Goal: Task Accomplishment & Management: Manage account settings

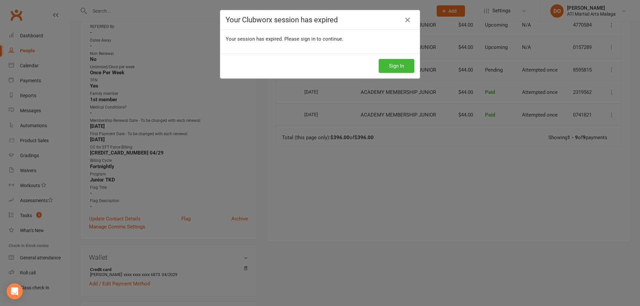
click at [400, 59] on div "Sign In" at bounding box center [319, 66] width 199 height 25
click at [397, 62] on button "Sign In" at bounding box center [397, 66] width 36 height 14
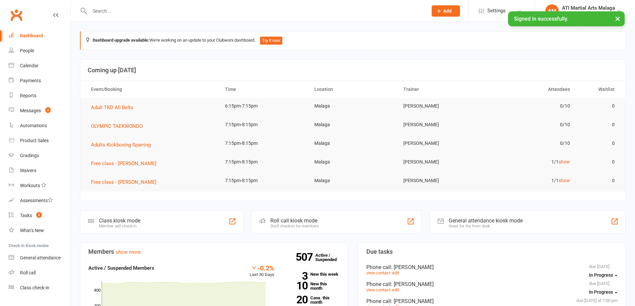
click at [40, 114] on link "Messages 2" at bounding box center [40, 110] width 62 height 15
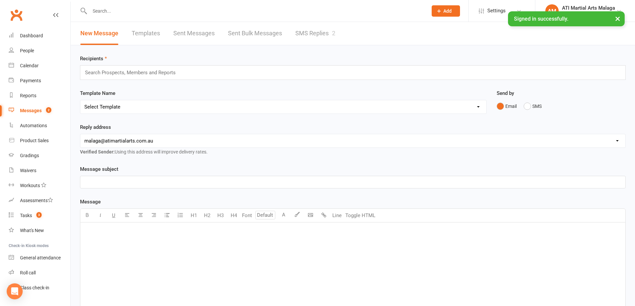
click at [324, 32] on link "SMS Replies 2" at bounding box center [315, 33] width 40 height 23
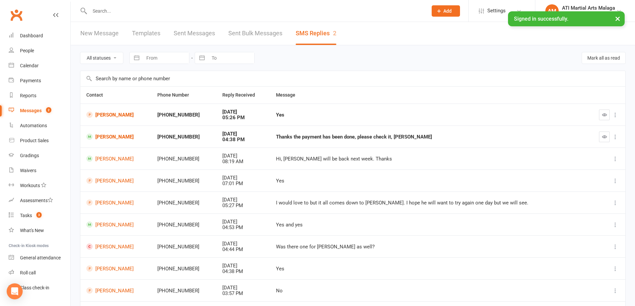
click at [177, 10] on input "text" at bounding box center [256, 10] width 336 height 9
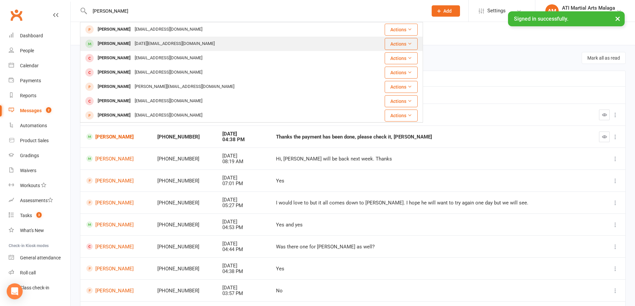
type input "[PERSON_NAME]"
click at [137, 44] on div "[DATE][EMAIL_ADDRESS][DOMAIN_NAME]" at bounding box center [175, 44] width 84 height 10
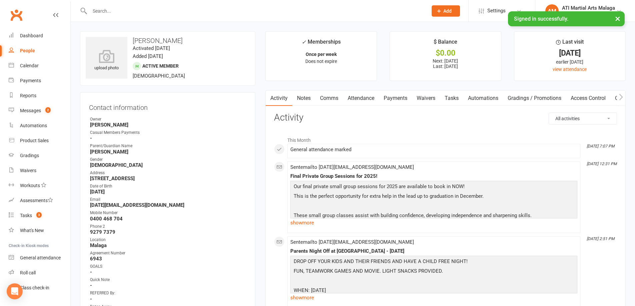
click at [399, 101] on link "Payments" at bounding box center [395, 98] width 33 height 15
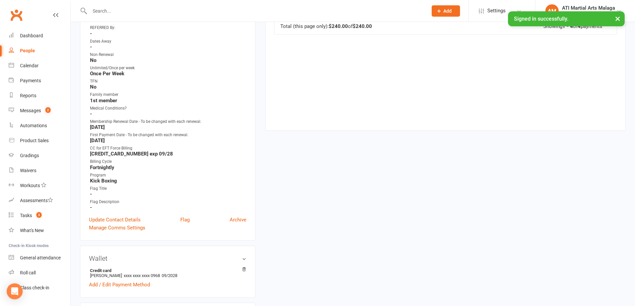
scroll to position [267, 0]
click at [131, 219] on link "Update Contact Details" at bounding box center [115, 219] width 52 height 8
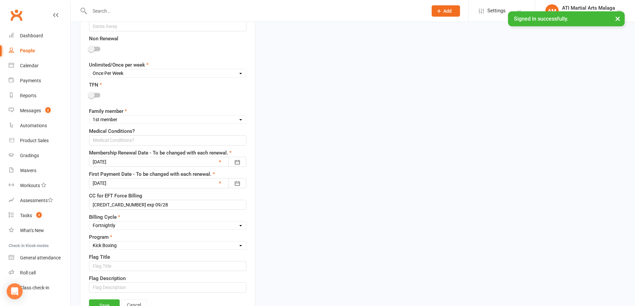
scroll to position [465, 0]
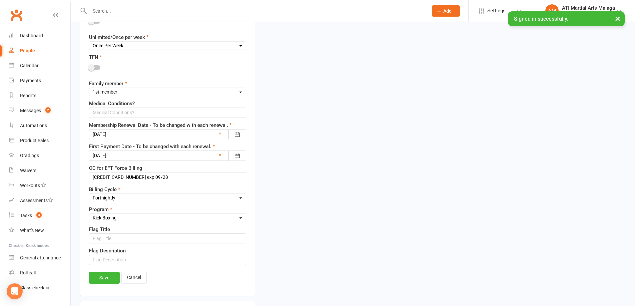
click at [216, 134] on div at bounding box center [167, 134] width 157 height 10
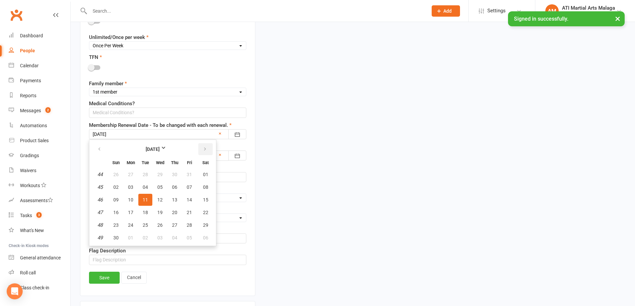
click at [207, 149] on button "button" at bounding box center [205, 149] width 14 height 12
click at [208, 203] on button "20" at bounding box center [205, 200] width 17 height 12
type input "[DATE]"
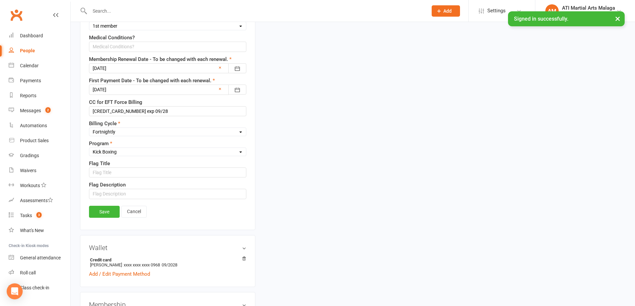
scroll to position [532, 0]
drag, startPoint x: 104, startPoint y: 210, endPoint x: 114, endPoint y: 212, distance: 10.5
click at [104, 210] on link "Save" at bounding box center [104, 211] width 31 height 12
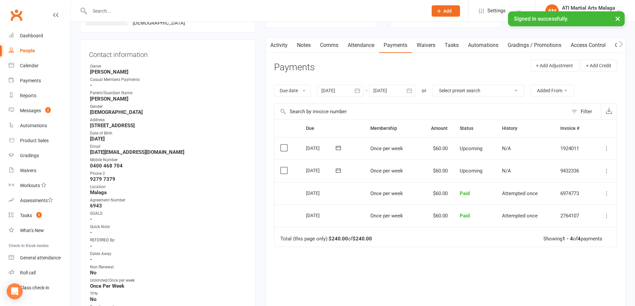
scroll to position [0, 0]
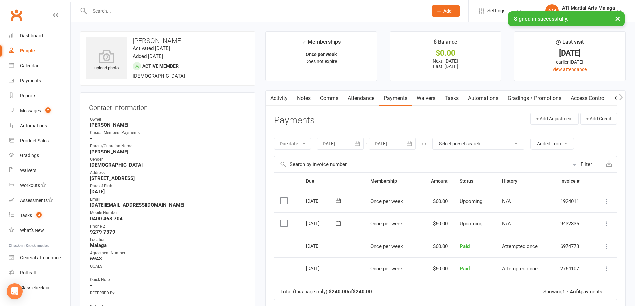
click at [305, 9] on input "text" at bounding box center [256, 10] width 336 height 9
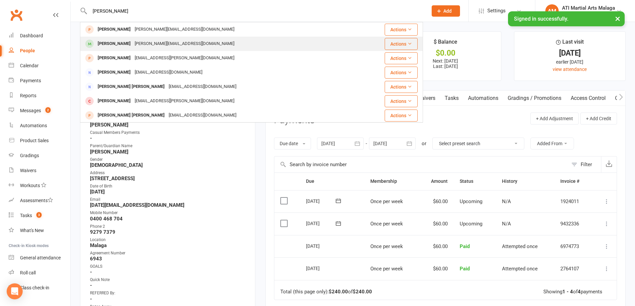
type input "[PERSON_NAME]"
click at [115, 44] on div "[PERSON_NAME]" at bounding box center [114, 44] width 37 height 10
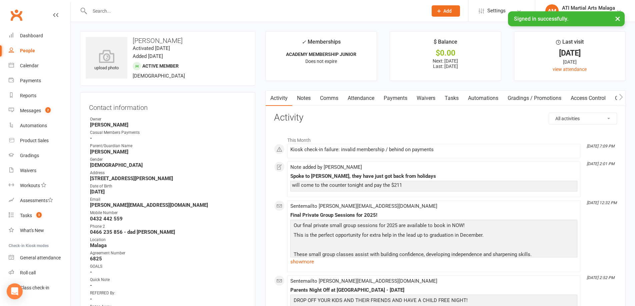
click at [394, 100] on link "Payments" at bounding box center [395, 98] width 33 height 15
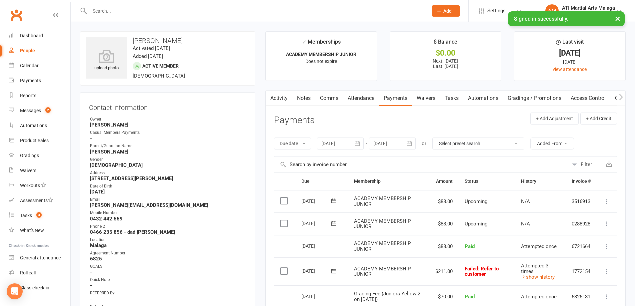
scroll to position [67, 0]
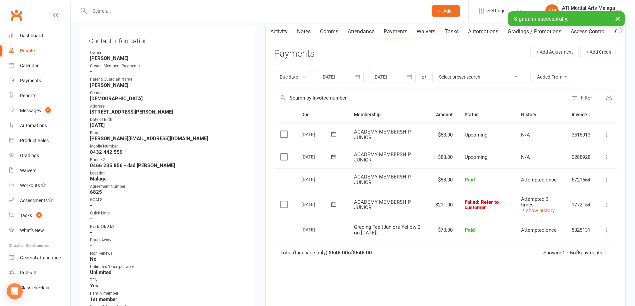
click at [284, 206] on label at bounding box center [284, 204] width 9 height 7
click at [284, 201] on input "checkbox" at bounding box center [282, 201] width 4 height 0
click at [596, 292] on button "Change status" at bounding box center [599, 291] width 53 height 14
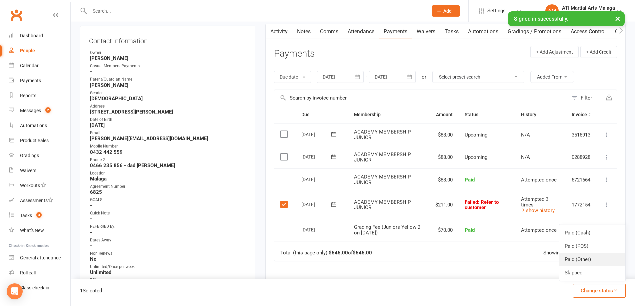
click at [585, 259] on link "Paid (Other)" at bounding box center [593, 259] width 66 height 13
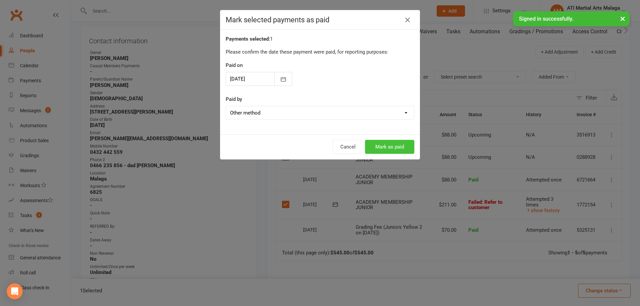
click at [395, 148] on button "Mark as paid" at bounding box center [389, 147] width 49 height 14
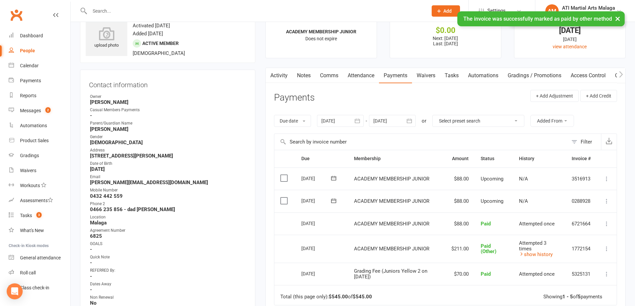
scroll to position [0, 0]
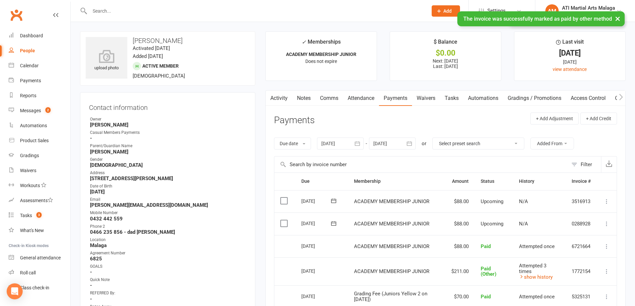
click at [308, 102] on link "Notes" at bounding box center [303, 98] width 23 height 15
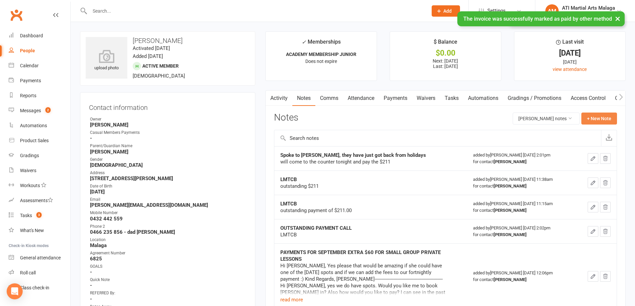
click at [598, 117] on button "+ New Note" at bounding box center [600, 119] width 36 height 12
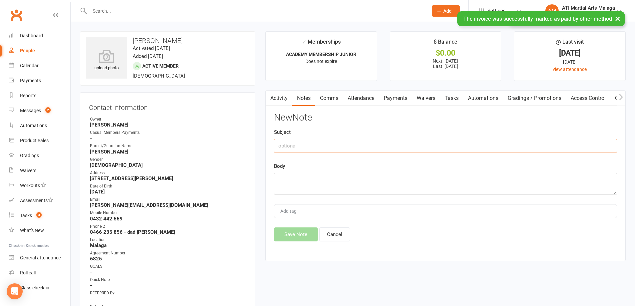
click at [342, 141] on input "text" at bounding box center [445, 146] width 343 height 14
type input "inhouse over the counter"
click at [365, 185] on textarea at bounding box center [445, 184] width 343 height 22
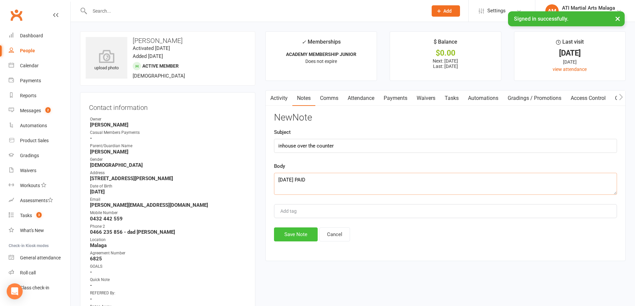
type textarea "[DATE] PAID"
click at [291, 239] on button "Save Note" at bounding box center [296, 235] width 44 height 14
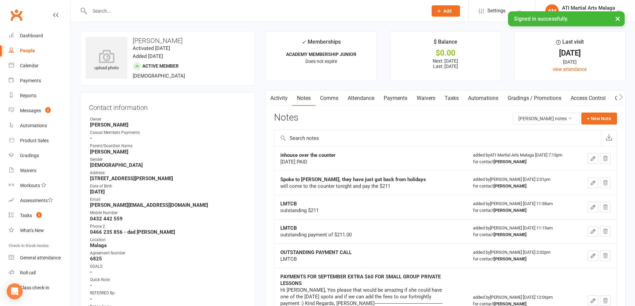
click at [199, 14] on input "text" at bounding box center [256, 10] width 336 height 9
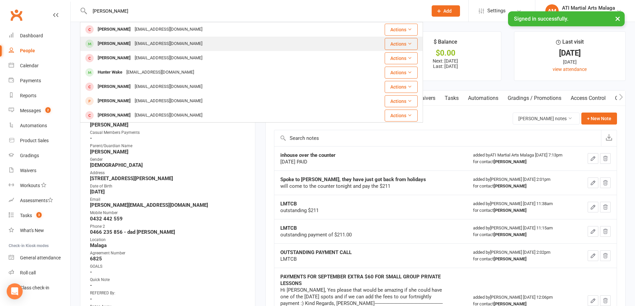
type input "[PERSON_NAME]"
click at [124, 42] on div "[PERSON_NAME]" at bounding box center [114, 44] width 37 height 10
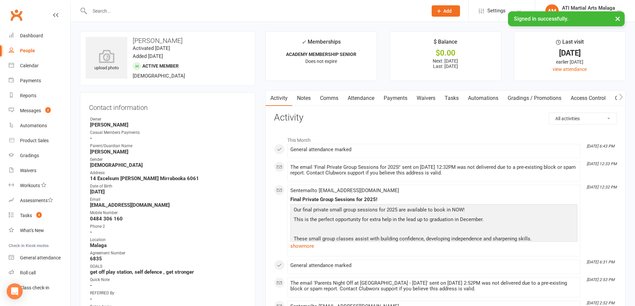
click at [307, 98] on link "Notes" at bounding box center [303, 98] width 23 height 15
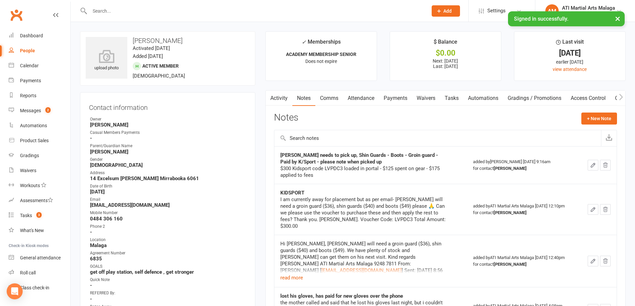
click at [173, 9] on input "text" at bounding box center [256, 10] width 336 height 9
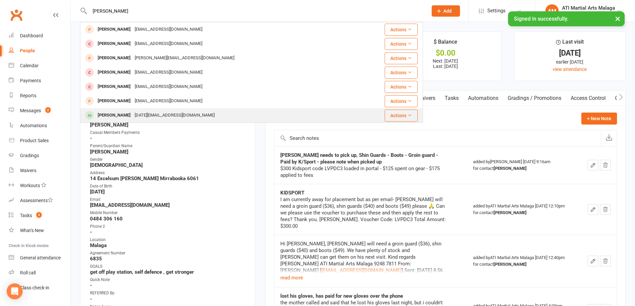
type input "[PERSON_NAME]"
click at [116, 114] on div "[PERSON_NAME]" at bounding box center [114, 116] width 37 height 10
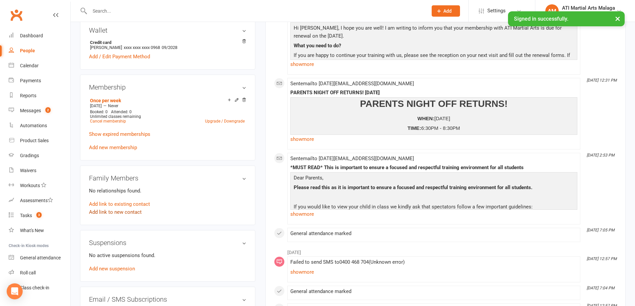
scroll to position [467, 0]
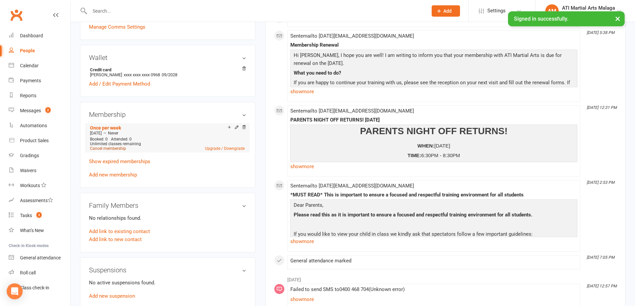
click at [114, 149] on link "Cancel membership" at bounding box center [108, 148] width 36 height 5
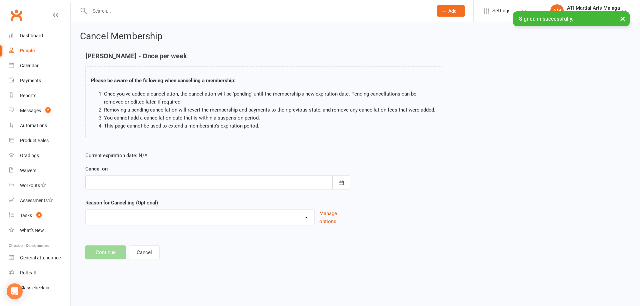
click at [177, 182] on div at bounding box center [217, 183] width 265 height 14
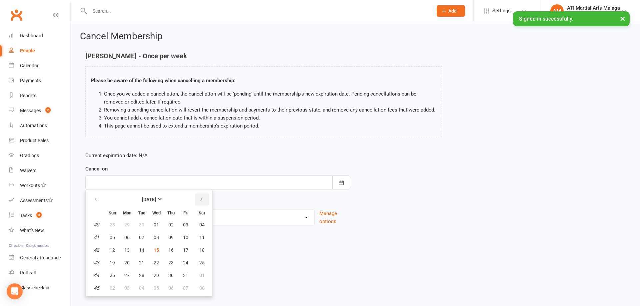
click at [201, 200] on icon "button" at bounding box center [201, 199] width 5 height 5
click at [204, 251] on span "20" at bounding box center [201, 250] width 5 height 5
type input "[DATE]"
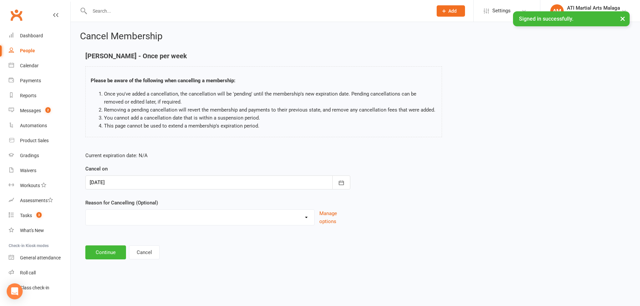
drag, startPoint x: 174, startPoint y: 216, endPoint x: 173, endPoint y: 220, distance: 4.1
click at [174, 216] on select "Cancellation NOT APPROVED Holiday Injury Lost interest Renewing to new price Up…" at bounding box center [200, 216] width 229 height 13
select select "6"
click at [86, 218] on select "Cancellation NOT APPROVED Holiday Injury Lost interest Renewing to new price Up…" at bounding box center [200, 216] width 229 height 13
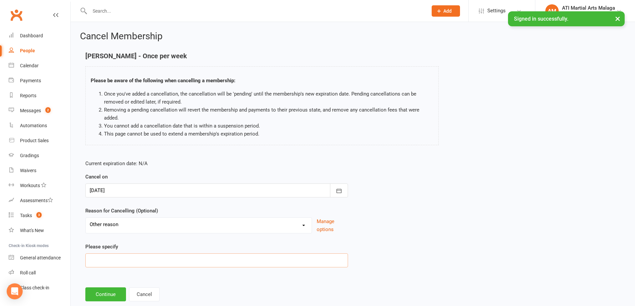
click at [141, 263] on input at bounding box center [216, 261] width 263 height 14
type input "renewing when we reopen"
click at [107, 290] on button "Continue" at bounding box center [105, 295] width 41 height 14
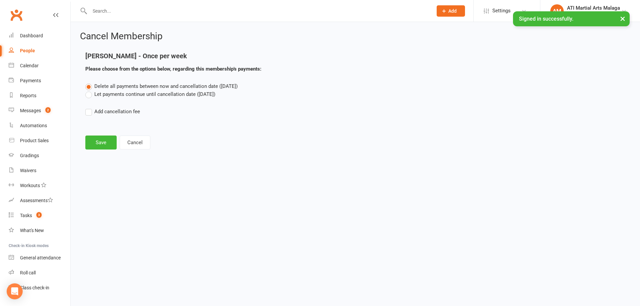
click at [89, 96] on label "Let payments continue until cancellation date ([DATE])" at bounding box center [150, 94] width 130 height 8
click at [89, 90] on input "Let payments continue until cancellation date ([DATE])" at bounding box center [87, 90] width 4 height 0
click at [106, 142] on button "Save" at bounding box center [100, 143] width 31 height 14
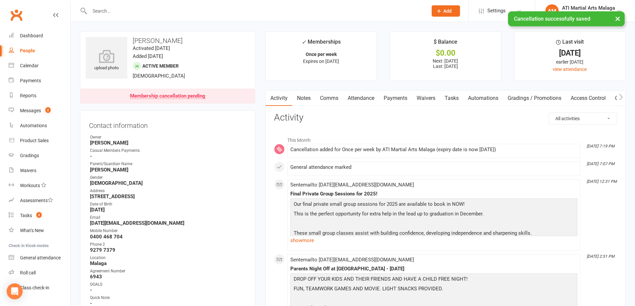
click at [395, 97] on link "Payments" at bounding box center [395, 98] width 33 height 15
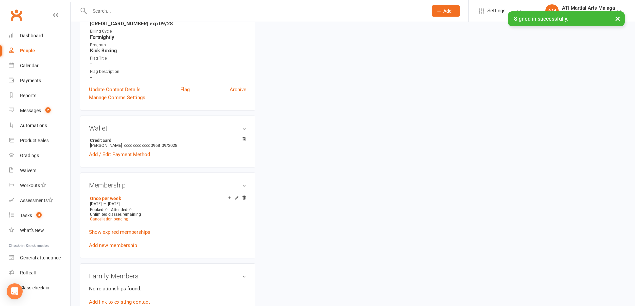
scroll to position [434, 0]
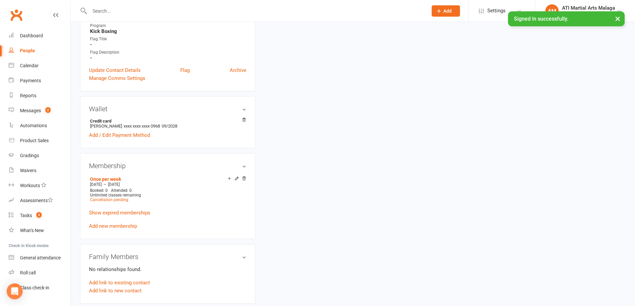
click at [237, 179] on icon at bounding box center [236, 178] width 5 height 5
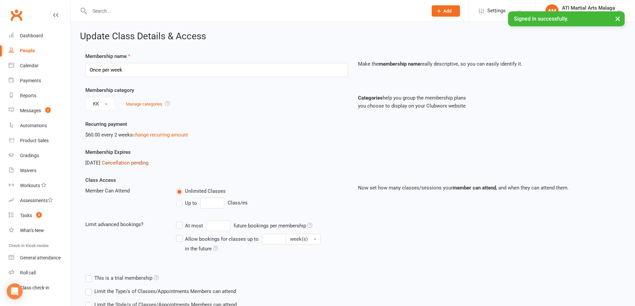
click at [139, 164] on link "Cancellation pending" at bounding box center [125, 163] width 47 height 6
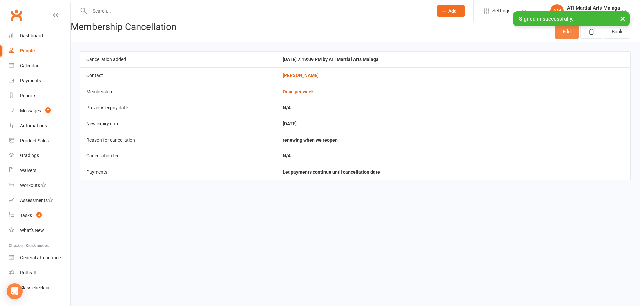
click at [560, 32] on link "Edit" at bounding box center [567, 32] width 24 height 14
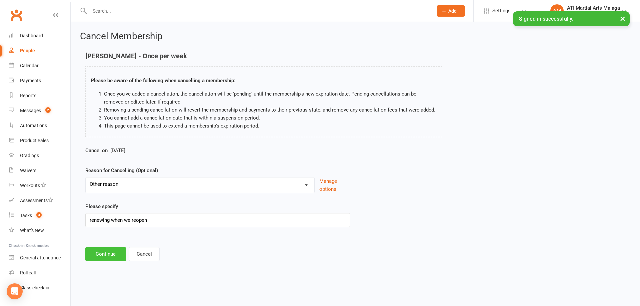
click at [118, 256] on button "Continue" at bounding box center [105, 254] width 41 height 14
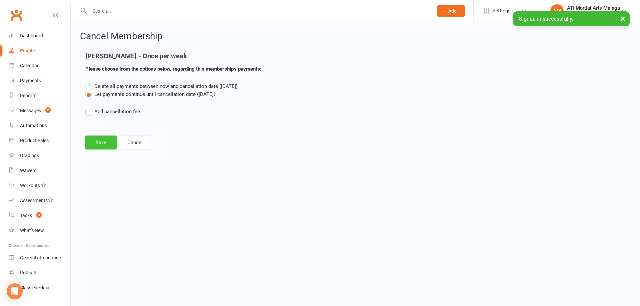
click at [103, 145] on button "Save" at bounding box center [100, 143] width 31 height 14
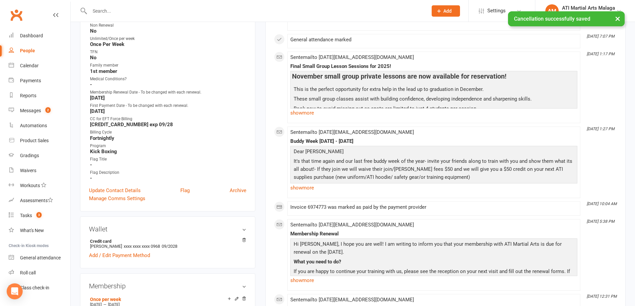
scroll to position [400, 0]
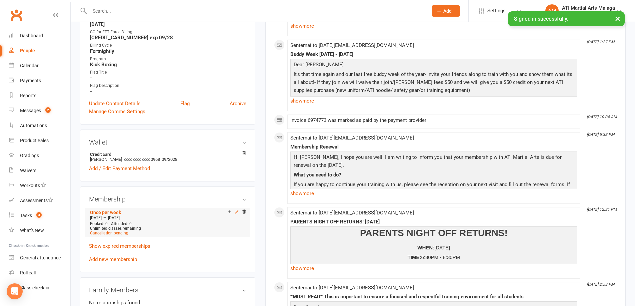
click at [235, 211] on icon at bounding box center [236, 212] width 5 height 5
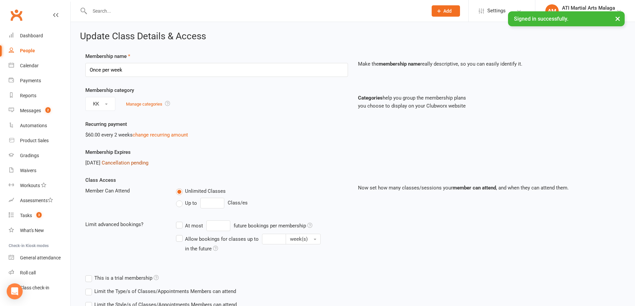
click at [140, 164] on link "Cancellation pending" at bounding box center [125, 163] width 47 height 6
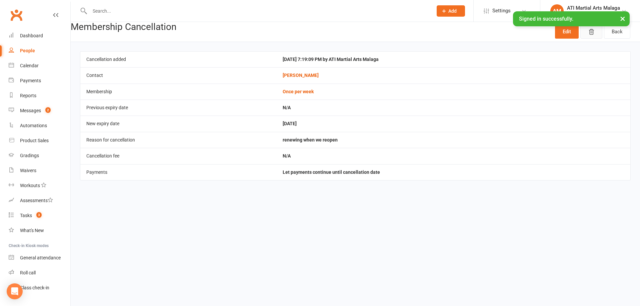
click at [594, 32] on icon "button" at bounding box center [591, 31] width 5 height 5
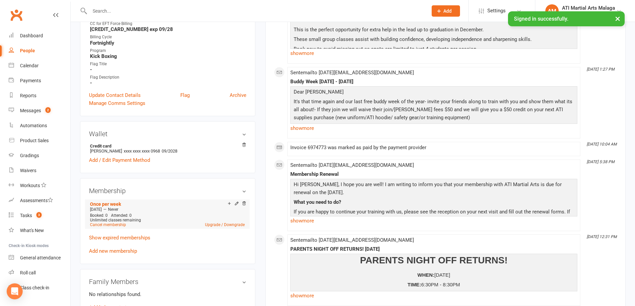
scroll to position [400, 0]
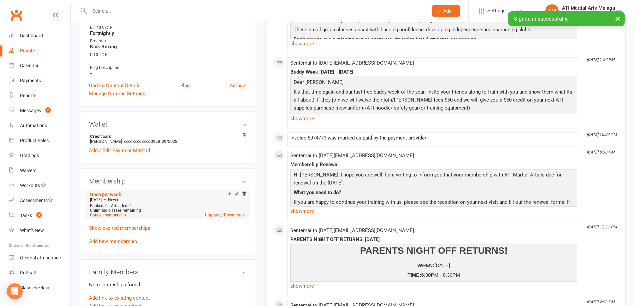
click at [108, 215] on link "Cancel membership" at bounding box center [108, 215] width 36 height 5
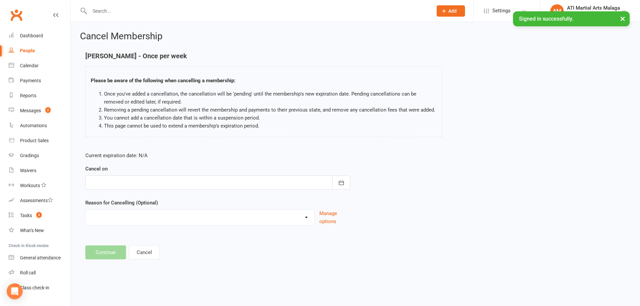
click at [204, 181] on div at bounding box center [217, 183] width 265 height 14
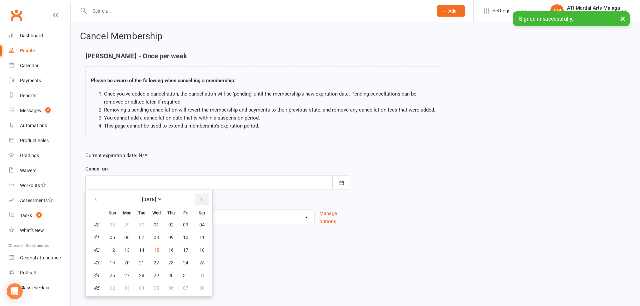
click at [202, 200] on icon "button" at bounding box center [201, 199] width 5 height 5
click at [102, 200] on button "button" at bounding box center [96, 200] width 14 height 12
click at [127, 264] on span "22" at bounding box center [126, 262] width 5 height 5
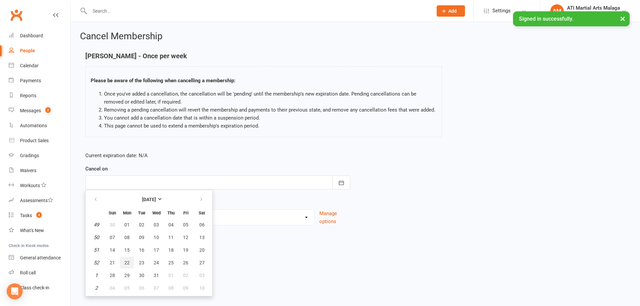
type input "[DATE]"
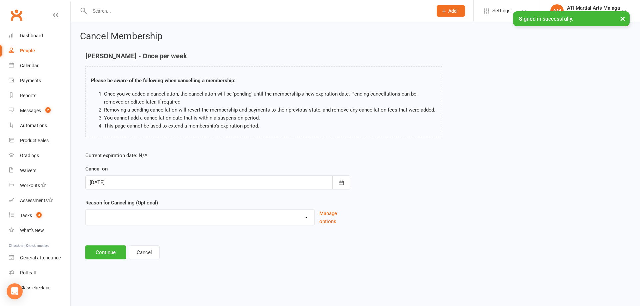
click at [183, 221] on select "Cancellation NOT APPROVED Holiday Injury Lost interest Renewing to new price Up…" at bounding box center [200, 216] width 229 height 13
select select "6"
click at [86, 218] on select "Cancellation NOT APPROVED Holiday Injury Lost interest Renewing to new price Up…" at bounding box center [200, 216] width 229 height 13
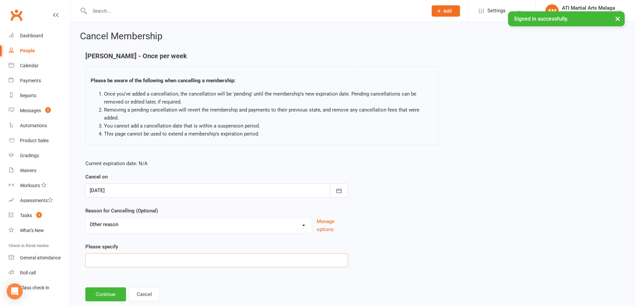
click at [142, 259] on input at bounding box center [216, 261] width 263 height 14
type input "will renew when we reopen"
click at [105, 295] on button "Continue" at bounding box center [105, 295] width 41 height 14
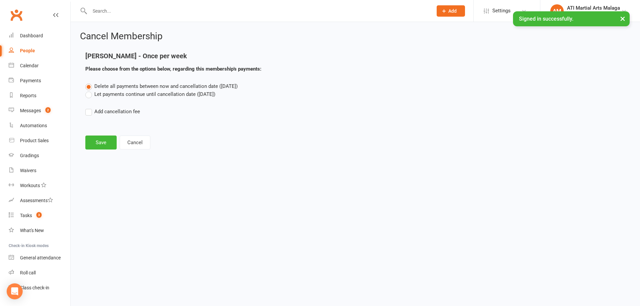
click at [87, 96] on label "Let payments continue until cancellation date ([DATE])" at bounding box center [150, 94] width 130 height 8
click at [87, 90] on input "Let payments continue until cancellation date ([DATE])" at bounding box center [87, 90] width 4 height 0
click at [96, 142] on button "Save" at bounding box center [100, 143] width 31 height 14
click at [109, 142] on footer "Save Cancel" at bounding box center [355, 143] width 540 height 14
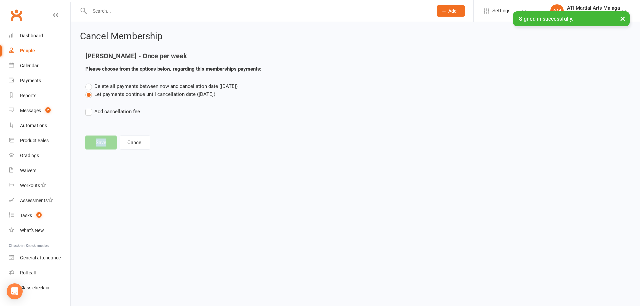
click at [109, 140] on footer "Save Cancel" at bounding box center [355, 143] width 540 height 14
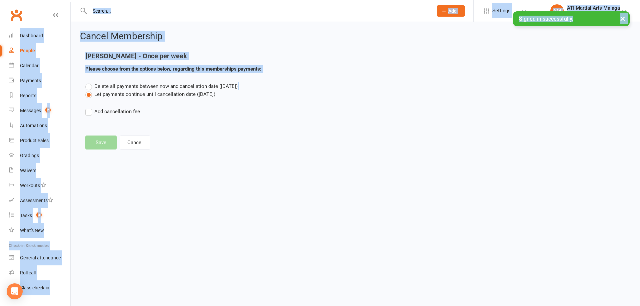
click at [109, 140] on footer "Save Cancel" at bounding box center [355, 143] width 540 height 14
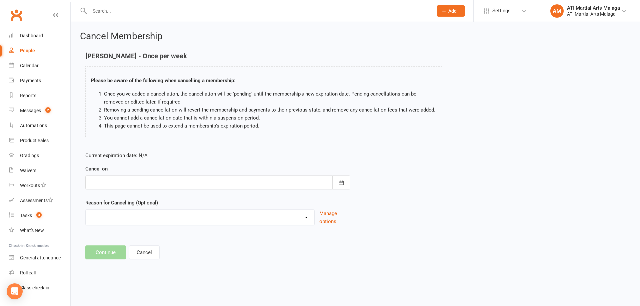
click at [197, 183] on div at bounding box center [217, 183] width 265 height 14
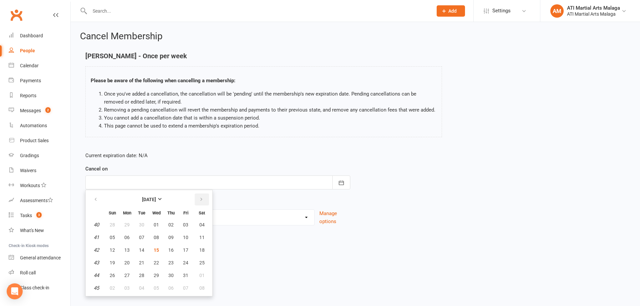
click at [203, 201] on button "button" at bounding box center [202, 200] width 14 height 12
click at [128, 264] on span "22" at bounding box center [126, 262] width 5 height 5
type input "[DATE]"
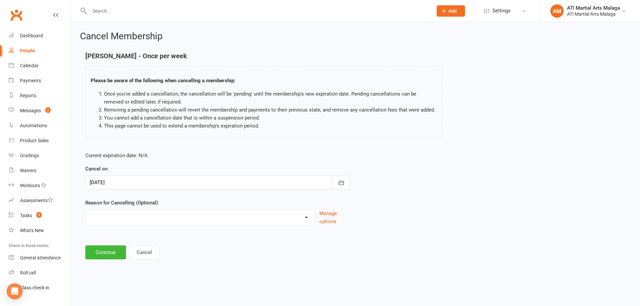
drag, startPoint x: 157, startPoint y: 215, endPoint x: 158, endPoint y: 219, distance: 3.6
click at [157, 216] on select "Cancellation NOT APPROVED Holiday Injury Lost interest Renewing to new price Up…" at bounding box center [200, 216] width 229 height 13
select select "6"
click at [86, 218] on select "Cancellation NOT APPROVED Holiday Injury Lost interest Renewing to new price Up…" at bounding box center [200, 216] width 229 height 13
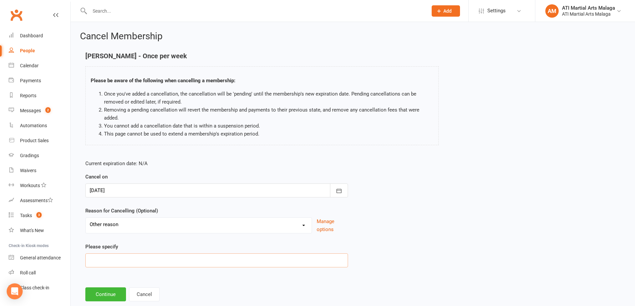
click at [134, 260] on input at bounding box center [216, 261] width 263 height 14
type input "will renew when we reopen - doesnt want any money coming out over christmas"
click at [117, 294] on button "Continue" at bounding box center [105, 295] width 41 height 14
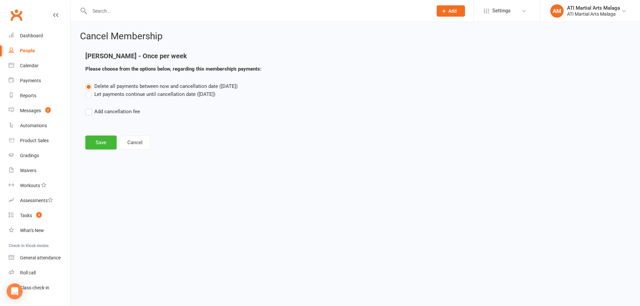
click at [90, 95] on label "Let payments continue until cancellation date ([DATE])" at bounding box center [150, 94] width 130 height 8
click at [90, 90] on input "Let payments continue until cancellation date ([DATE])" at bounding box center [87, 90] width 4 height 0
click at [110, 139] on button "Save" at bounding box center [100, 143] width 31 height 14
click at [140, 144] on button "Cancel" at bounding box center [135, 143] width 31 height 14
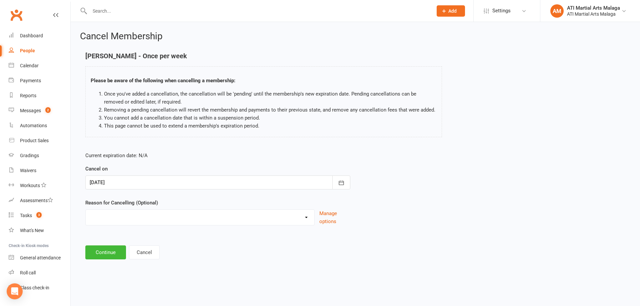
click at [150, 215] on select "Cancellation NOT APPROVED Holiday Injury Lost interest Renewing to new price Up…" at bounding box center [200, 216] width 229 height 13
select select "6"
click at [86, 218] on select "Cancellation NOT APPROVED Holiday Injury Lost interest Renewing to new price Up…" at bounding box center [200, 216] width 229 height 13
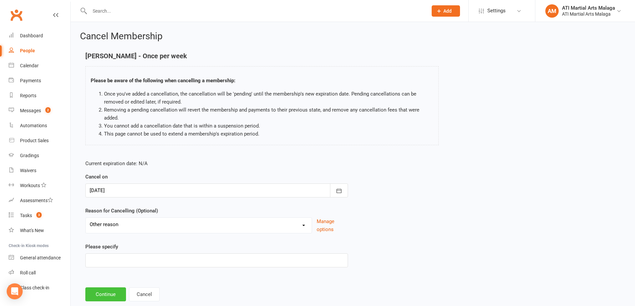
click at [105, 296] on button "Continue" at bounding box center [105, 295] width 41 height 14
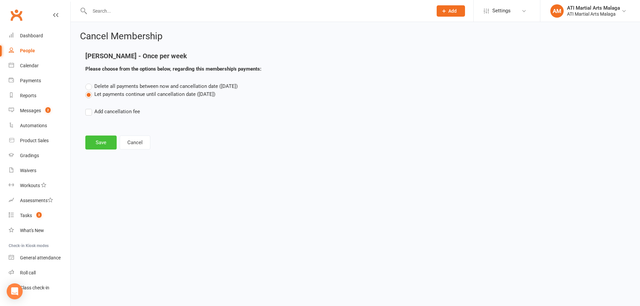
click at [92, 145] on button "Save" at bounding box center [100, 143] width 31 height 14
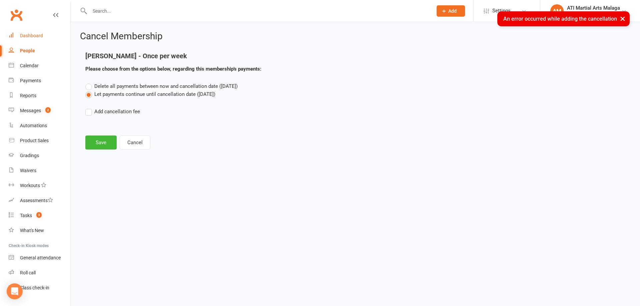
click at [27, 38] on div "Dashboard" at bounding box center [31, 35] width 23 height 5
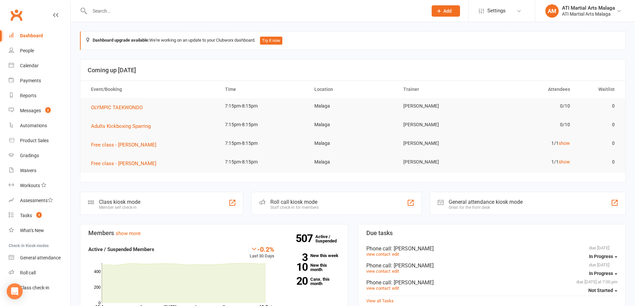
click at [601, 3] on li "AM ATI Martial Arts Malaga ATI Martial Arts Malaga My profile My subscription S…" at bounding box center [585, 11] width 100 height 22
click at [596, 13] on div "ATI Martial Arts Malaga" at bounding box center [588, 14] width 53 height 6
click at [554, 109] on link "Sign out" at bounding box center [586, 107] width 100 height 15
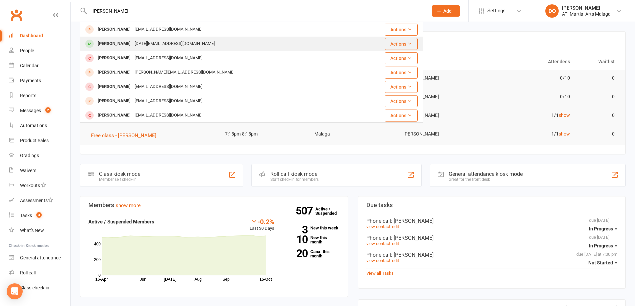
type input "[PERSON_NAME]"
click at [111, 41] on div "[PERSON_NAME]" at bounding box center [114, 44] width 37 height 10
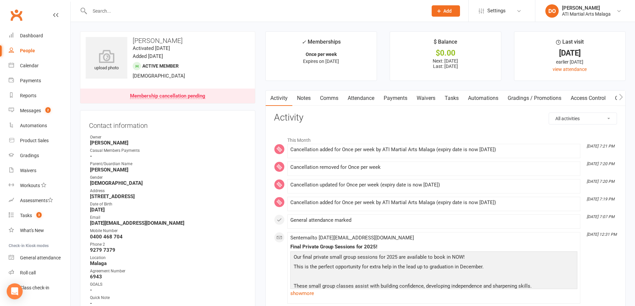
click at [393, 100] on link "Payments" at bounding box center [395, 98] width 33 height 15
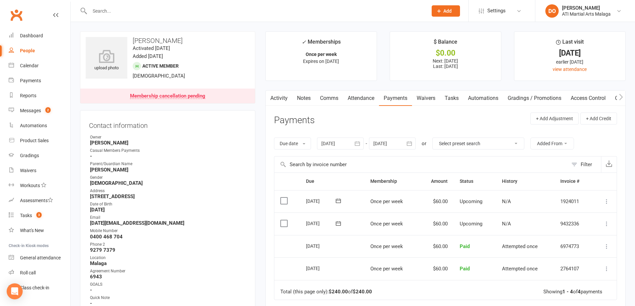
click at [413, 142] on icon "button" at bounding box center [409, 143] width 7 height 7
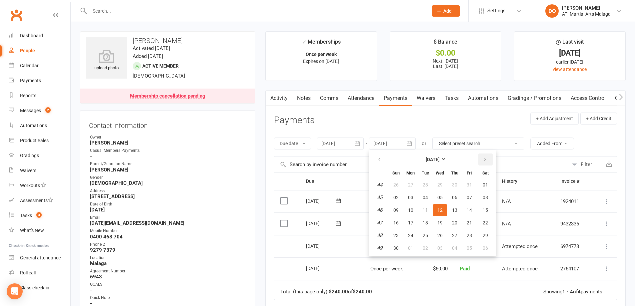
click at [484, 161] on icon "button" at bounding box center [485, 159] width 5 height 5
click at [461, 201] on button "12" at bounding box center [455, 198] width 14 height 12
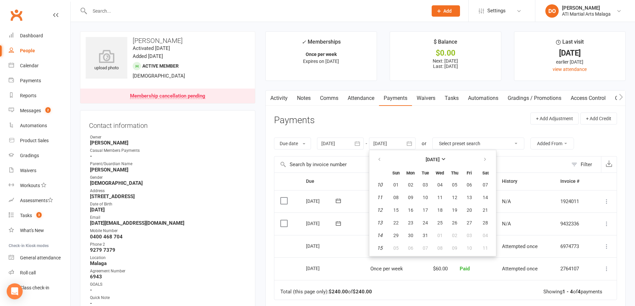
type input "12 Mar 2026"
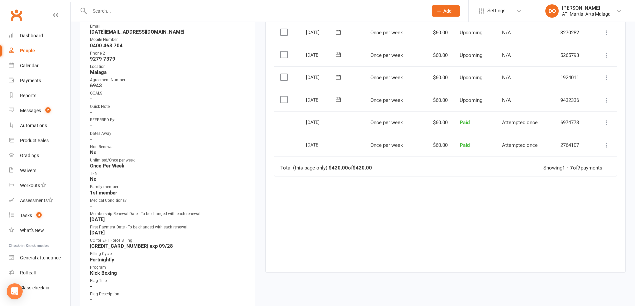
scroll to position [267, 0]
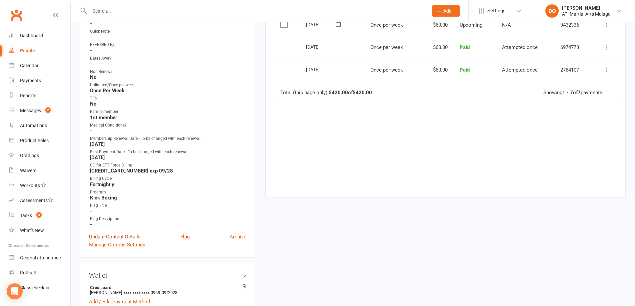
click at [119, 235] on link "Update Contact Details" at bounding box center [115, 237] width 52 height 8
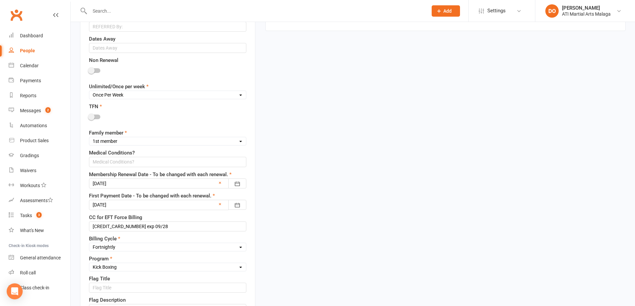
scroll to position [465, 0]
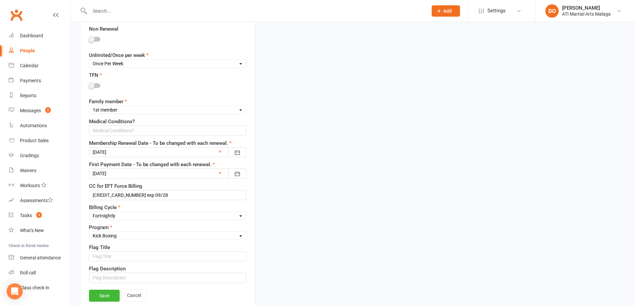
click at [125, 154] on div at bounding box center [167, 152] width 157 height 10
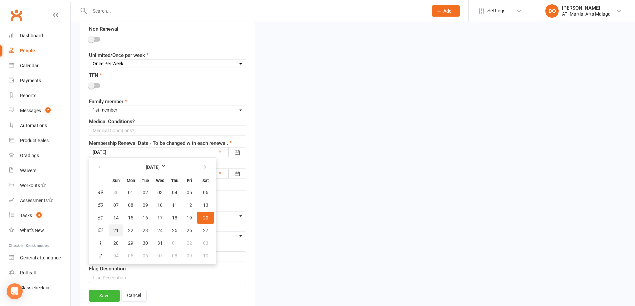
click at [117, 233] on span "21" at bounding box center [115, 230] width 5 height 5
type input "21 Dec 2025"
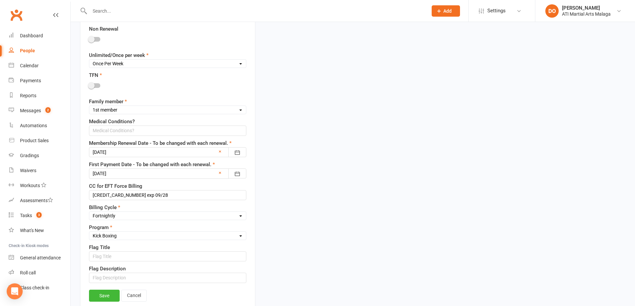
click at [95, 39] on div at bounding box center [94, 39] width 11 height 5
click at [89, 38] on input "checkbox" at bounding box center [89, 38] width 0 height 0
click at [104, 297] on link "Save" at bounding box center [104, 296] width 31 height 12
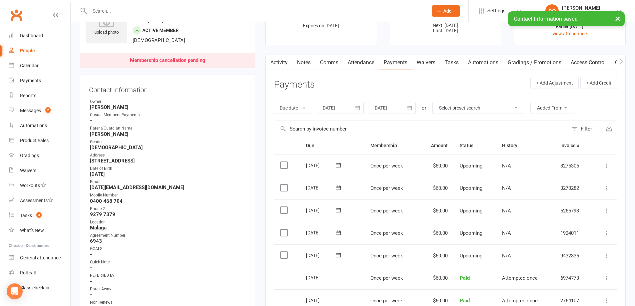
scroll to position [0, 0]
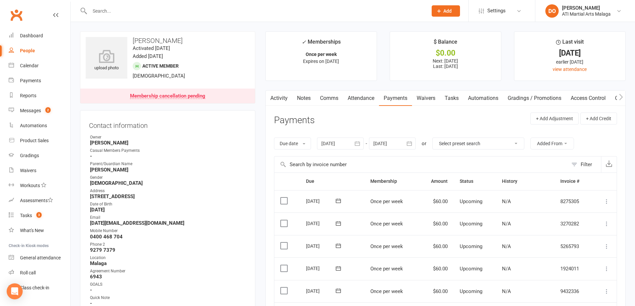
click at [238, 12] on input "text" at bounding box center [256, 10] width 336 height 9
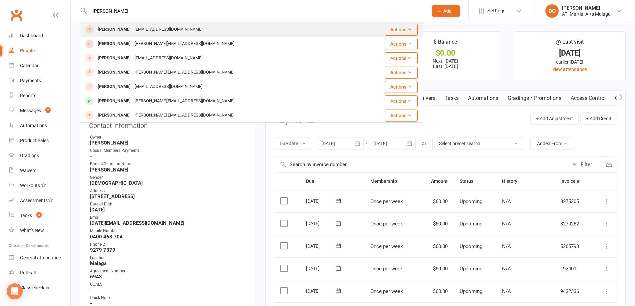
type input "jack howard"
click at [133, 28] on div "yanaburova@icloud.co.uk" at bounding box center [169, 30] width 72 height 10
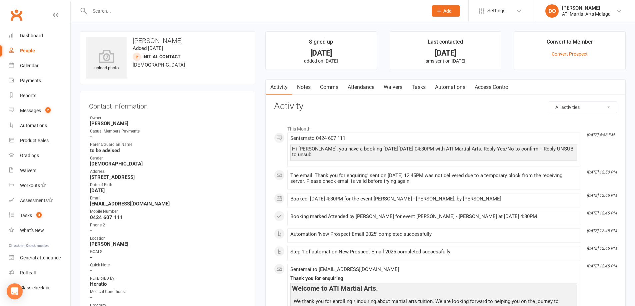
click at [372, 90] on link "Attendance" at bounding box center [361, 87] width 36 height 15
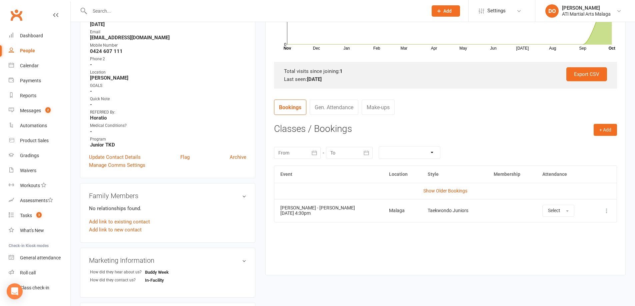
scroll to position [167, 0]
click at [555, 211] on span "Select" at bounding box center [554, 210] width 12 height 5
click at [553, 241] on span "Absent" at bounding box center [556, 239] width 16 height 6
click at [255, 7] on input "text" at bounding box center [256, 10] width 336 height 9
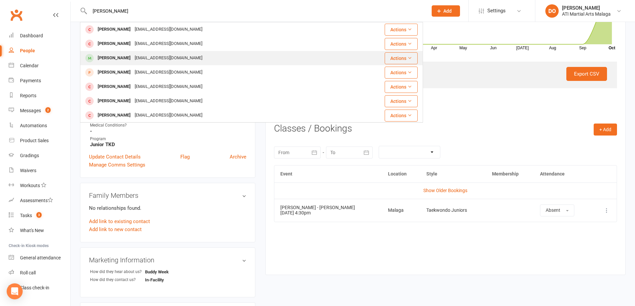
type input "[PERSON_NAME]"
click at [146, 56] on div "[EMAIL_ADDRESS][DOMAIN_NAME]" at bounding box center [169, 58] width 72 height 10
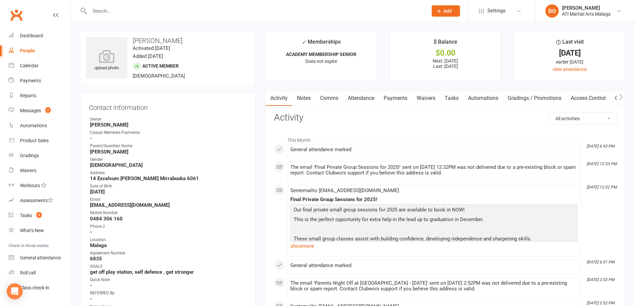
click at [301, 101] on link "Notes" at bounding box center [303, 98] width 23 height 15
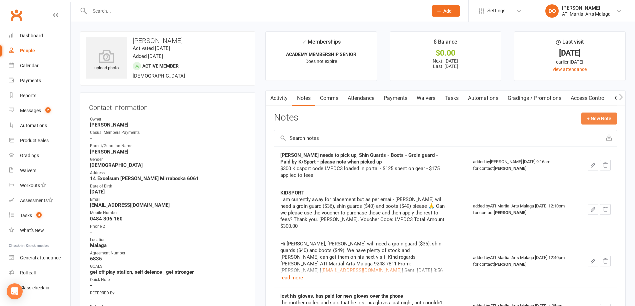
click at [600, 118] on button "+ New Note" at bounding box center [600, 119] width 36 height 12
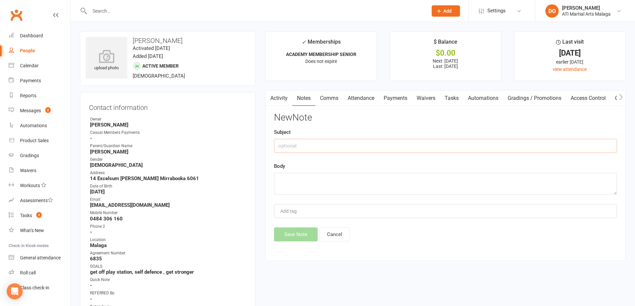
click at [314, 144] on input "text" at bounding box center [445, 146] width 343 height 14
type input "took his gear"
click at [316, 182] on textarea at bounding box center [445, 184] width 343 height 22
type textarea "Rob got it all for him"
click at [305, 235] on button "Save Note" at bounding box center [296, 235] width 44 height 14
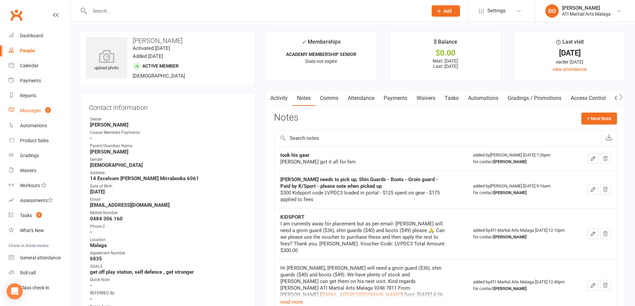
click at [32, 114] on link "Messages 2" at bounding box center [40, 110] width 62 height 15
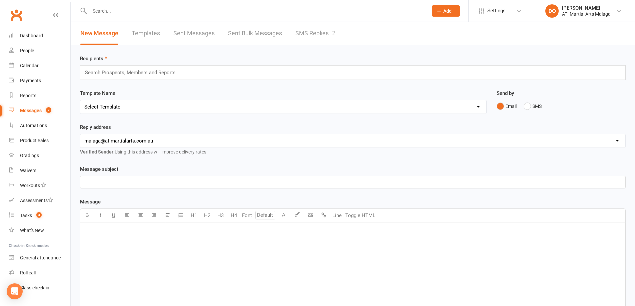
click at [312, 36] on link "SMS Replies 2" at bounding box center [315, 33] width 40 height 23
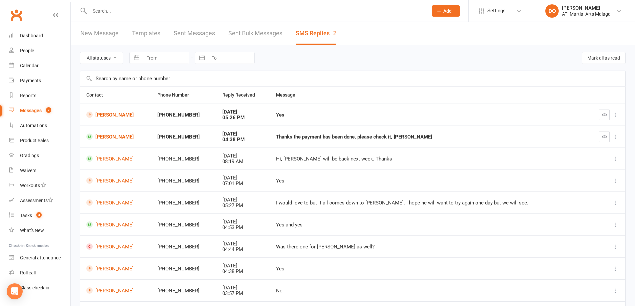
click at [156, 13] on input "text" at bounding box center [256, 10] width 336 height 9
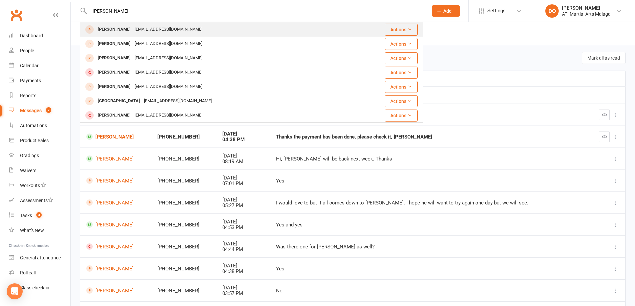
type input "greg blackshaw"
click at [131, 30] on div "Greg Blackshaw" at bounding box center [114, 30] width 37 height 10
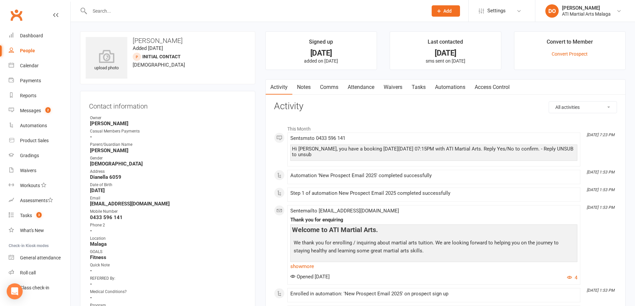
click at [365, 86] on link "Attendance" at bounding box center [361, 87] width 36 height 15
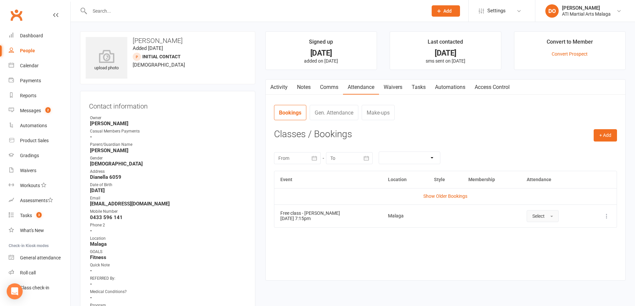
click at [540, 216] on span "Select" at bounding box center [539, 216] width 12 height 5
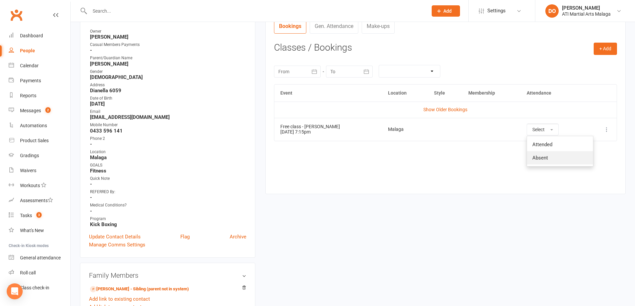
scroll to position [133, 0]
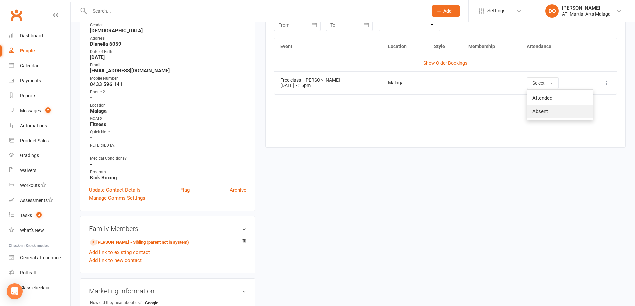
click at [554, 115] on link "Absent" at bounding box center [560, 111] width 66 height 13
click at [117, 242] on link "Ken Blackshaw - Sibling (parent not in system)" at bounding box center [139, 242] width 99 height 7
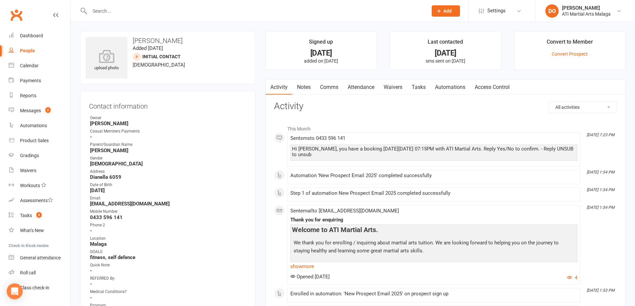
click at [425, 88] on link "Tasks" at bounding box center [418, 87] width 23 height 15
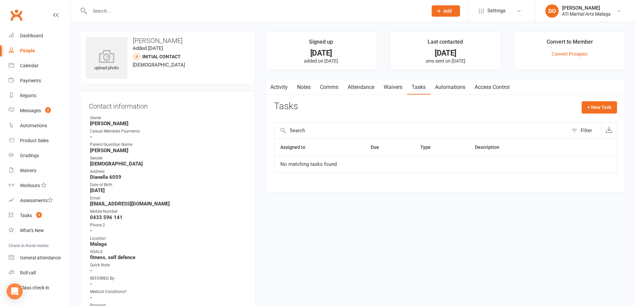
click at [360, 86] on link "Attendance" at bounding box center [361, 87] width 36 height 15
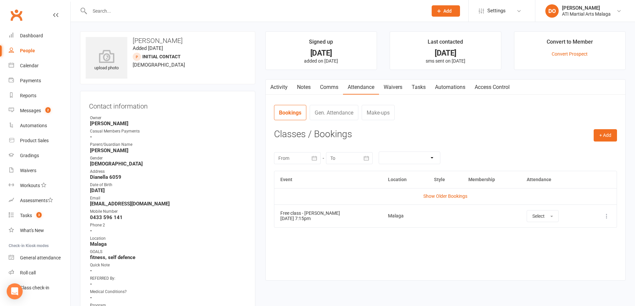
click at [302, 88] on link "Notes" at bounding box center [303, 87] width 23 height 15
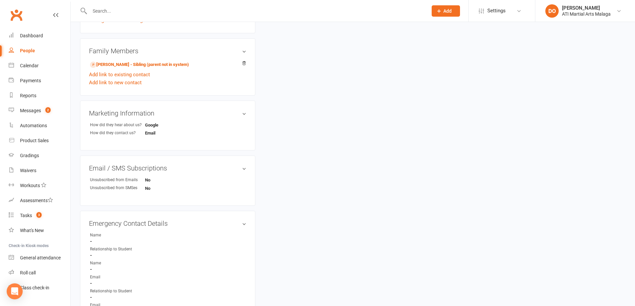
scroll to position [334, 0]
